Goal: Information Seeking & Learning: Check status

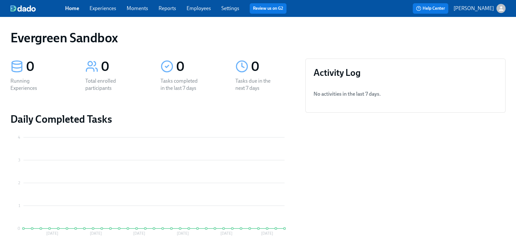
click at [500, 7] on div "button" at bounding box center [501, 8] width 9 height 9
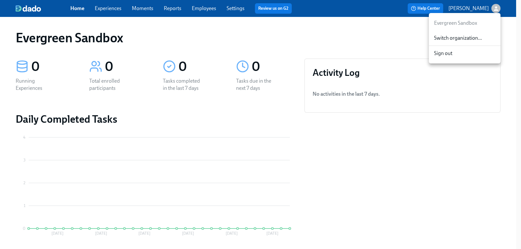
click at [462, 35] on span "Switch organization..." at bounding box center [464, 38] width 61 height 7
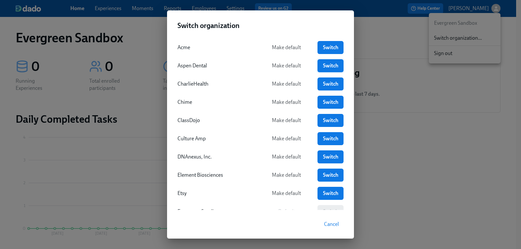
click at [322, 64] on span "Switch" at bounding box center [330, 66] width 17 height 7
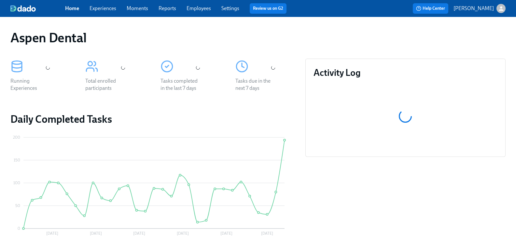
click at [204, 9] on link "Employees" at bounding box center [199, 8] width 24 height 6
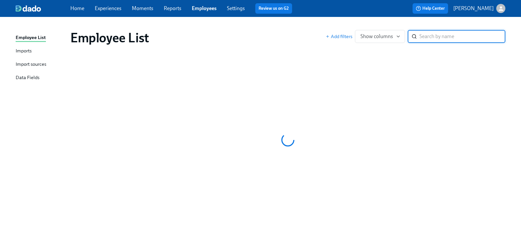
click at [445, 40] on input "search" at bounding box center [462, 36] width 86 height 13
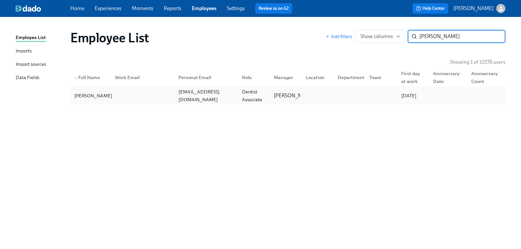
type input "dana ne"
click at [79, 98] on div "Dana Nemitz" at bounding box center [93, 96] width 43 height 8
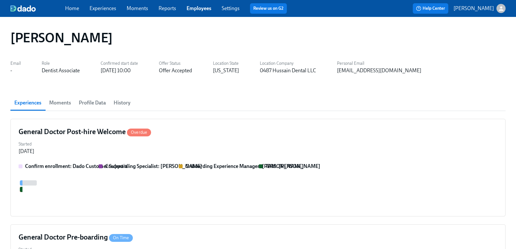
click at [131, 104] on span "History" at bounding box center [122, 102] width 17 height 9
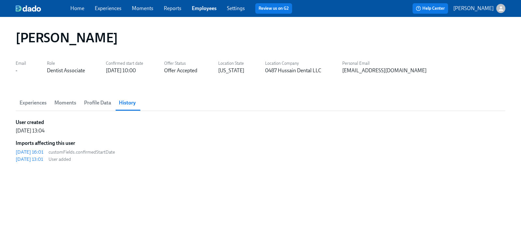
click at [206, 8] on link "Employees" at bounding box center [204, 8] width 25 height 6
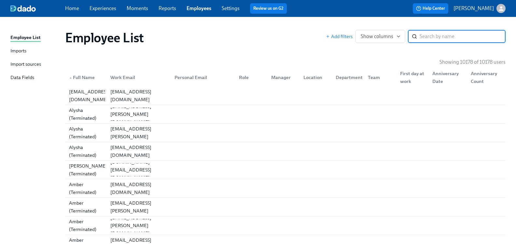
click at [444, 35] on input "search" at bounding box center [463, 36] width 86 height 13
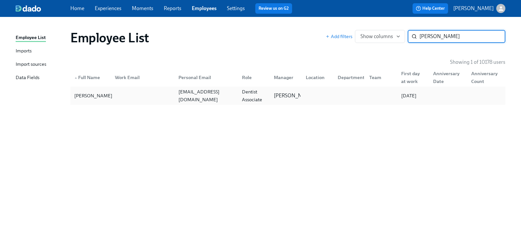
type input "dana ne"
click at [81, 93] on div "Dana Nemitz" at bounding box center [93, 96] width 43 height 8
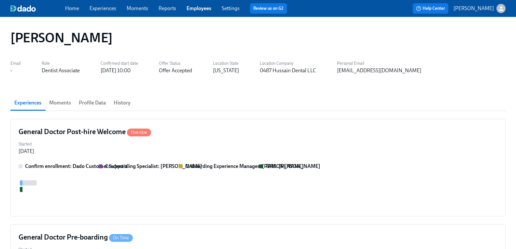
scroll to position [0, 644]
click at [99, 103] on span "Profile Data" at bounding box center [92, 102] width 27 height 9
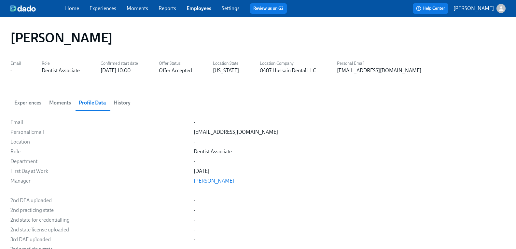
click at [130, 103] on span "History" at bounding box center [122, 102] width 17 height 9
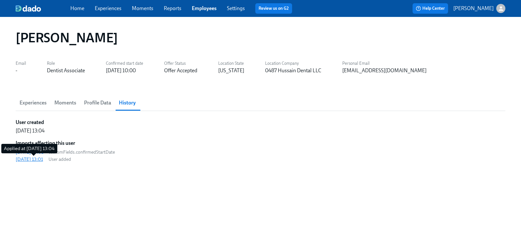
click at [39, 158] on div "2025/08/11 13:01" at bounding box center [29, 159] width 27 height 7
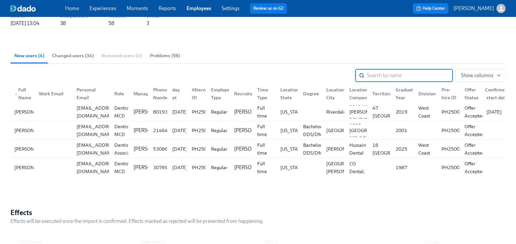
scroll to position [130, 0]
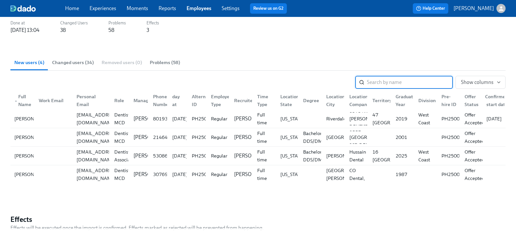
click at [168, 63] on span "Problems (58)" at bounding box center [165, 62] width 30 height 7
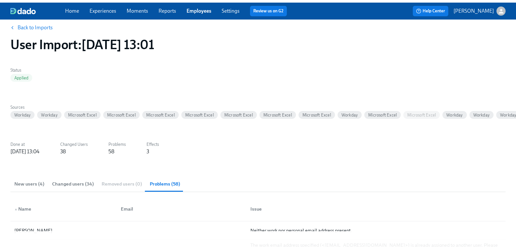
scroll to position [0, 0]
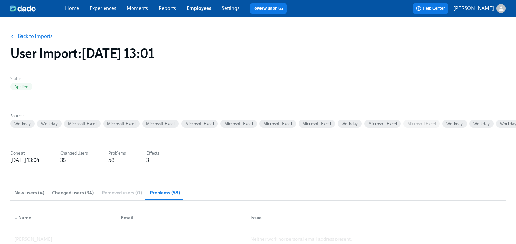
click at [48, 39] on link "Back to Imports" at bounding box center [35, 36] width 35 height 7
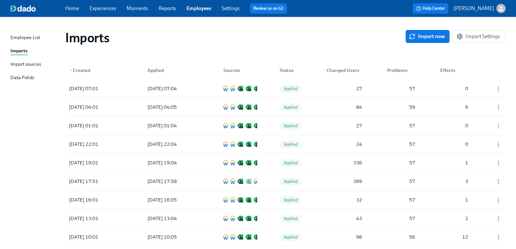
click at [39, 65] on div "Import sources" at bounding box center [25, 65] width 31 height 8
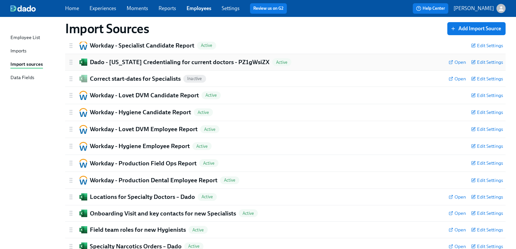
scroll to position [33, 0]
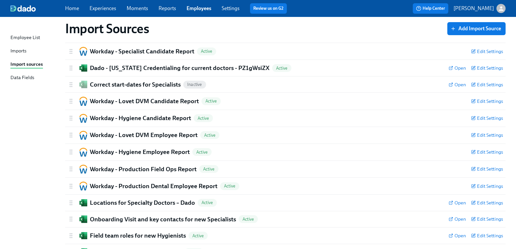
click at [207, 8] on link "Employees" at bounding box center [199, 8] width 25 height 6
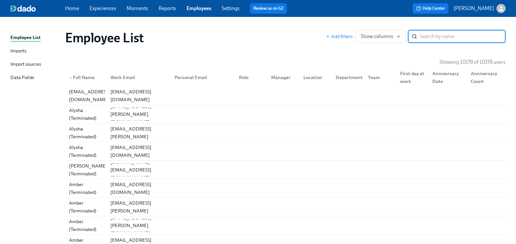
click at [425, 36] on input "search" at bounding box center [463, 36] width 86 height 13
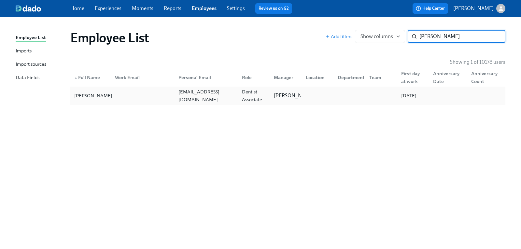
type input "dana n"
click at [82, 96] on div "Dana Nemitz" at bounding box center [93, 96] width 43 height 8
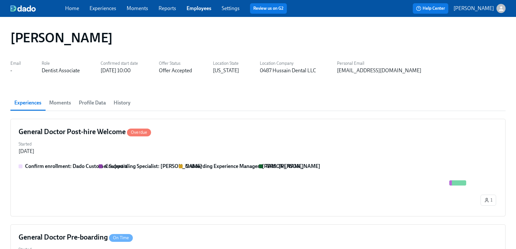
click at [100, 104] on span "Profile Data" at bounding box center [92, 102] width 27 height 9
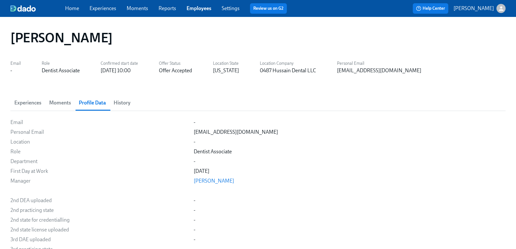
click at [126, 99] on span "History" at bounding box center [122, 102] width 17 height 9
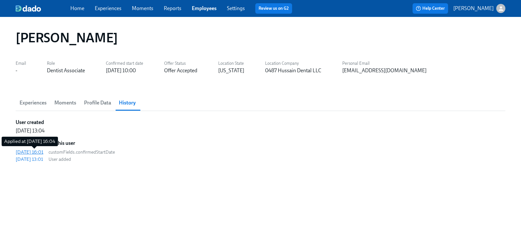
click at [43, 153] on div "2025/08/11 16:01" at bounding box center [30, 152] width 28 height 7
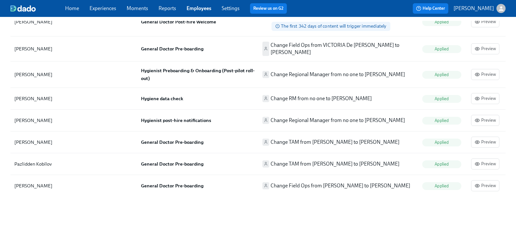
scroll to position [459, 0]
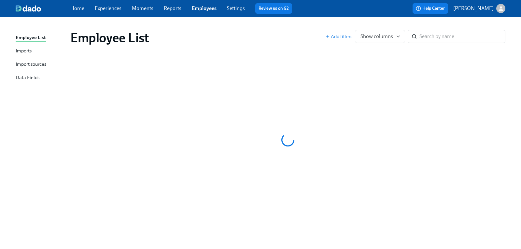
click at [41, 65] on div "Import sources" at bounding box center [31, 65] width 31 height 8
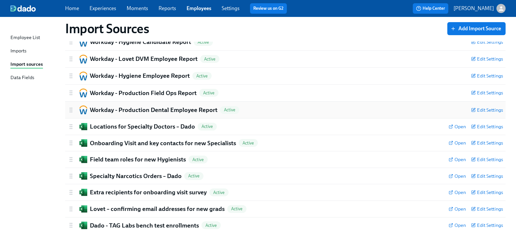
scroll to position [76, 0]
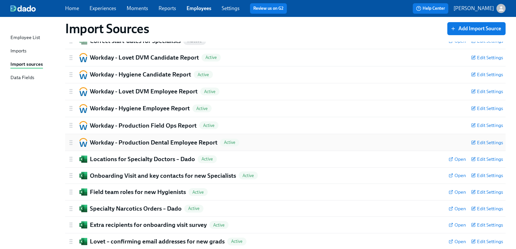
click at [183, 143] on h2 "Workday - Production Dental Employee Report" at bounding box center [154, 142] width 128 height 8
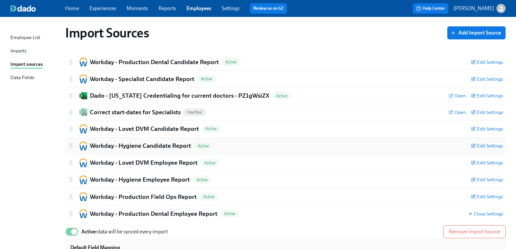
scroll to position [0, 0]
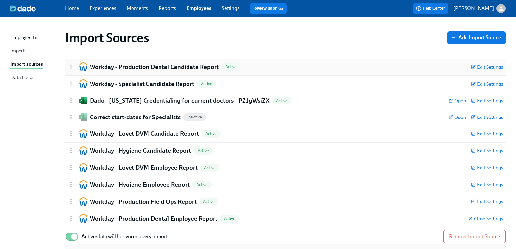
click at [177, 66] on h2 "Workday - Production Dental Candidate Report" at bounding box center [154, 67] width 129 height 8
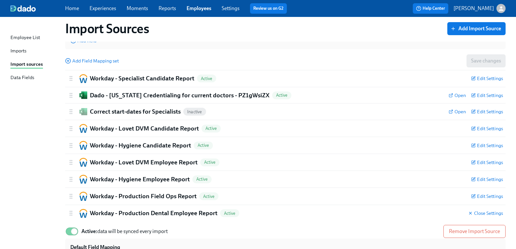
scroll to position [619, 0]
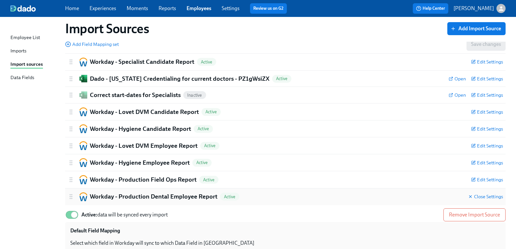
click at [170, 196] on h2 "Workday - Production Dental Employee Report" at bounding box center [154, 196] width 128 height 8
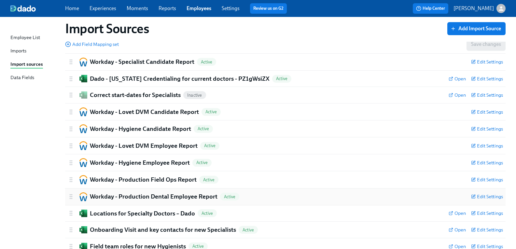
click at [179, 194] on h2 "Workday - Production Dental Employee Report" at bounding box center [154, 196] width 128 height 8
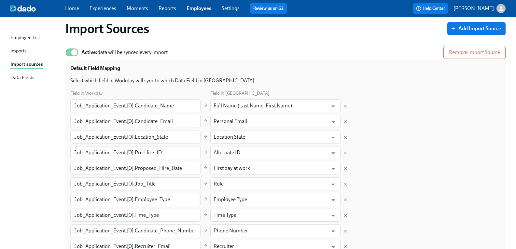
scroll to position [0, 0]
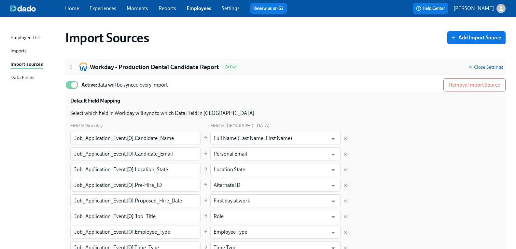
click at [166, 69] on h2 "Workday - Production Dental Candidate Report" at bounding box center [154, 67] width 129 height 8
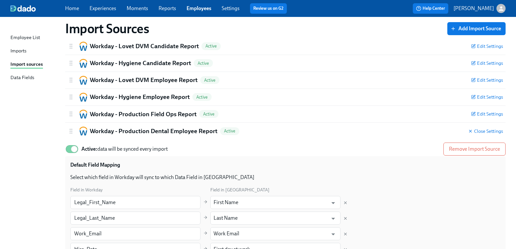
scroll to position [98, 0]
